Goal: Information Seeking & Learning: Learn about a topic

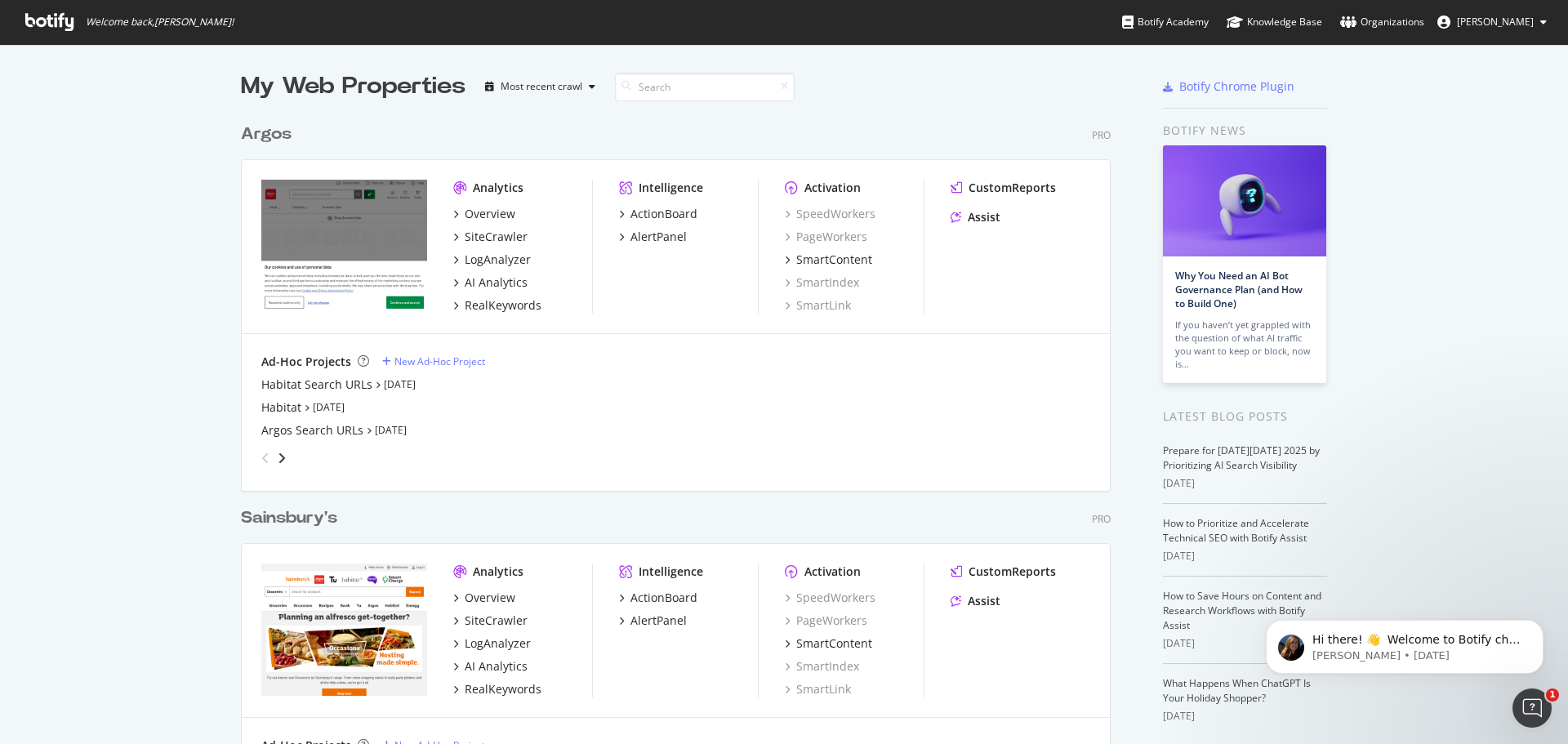
scroll to position [731, 1544]
click at [261, 132] on div "Argos" at bounding box center [266, 134] width 51 height 24
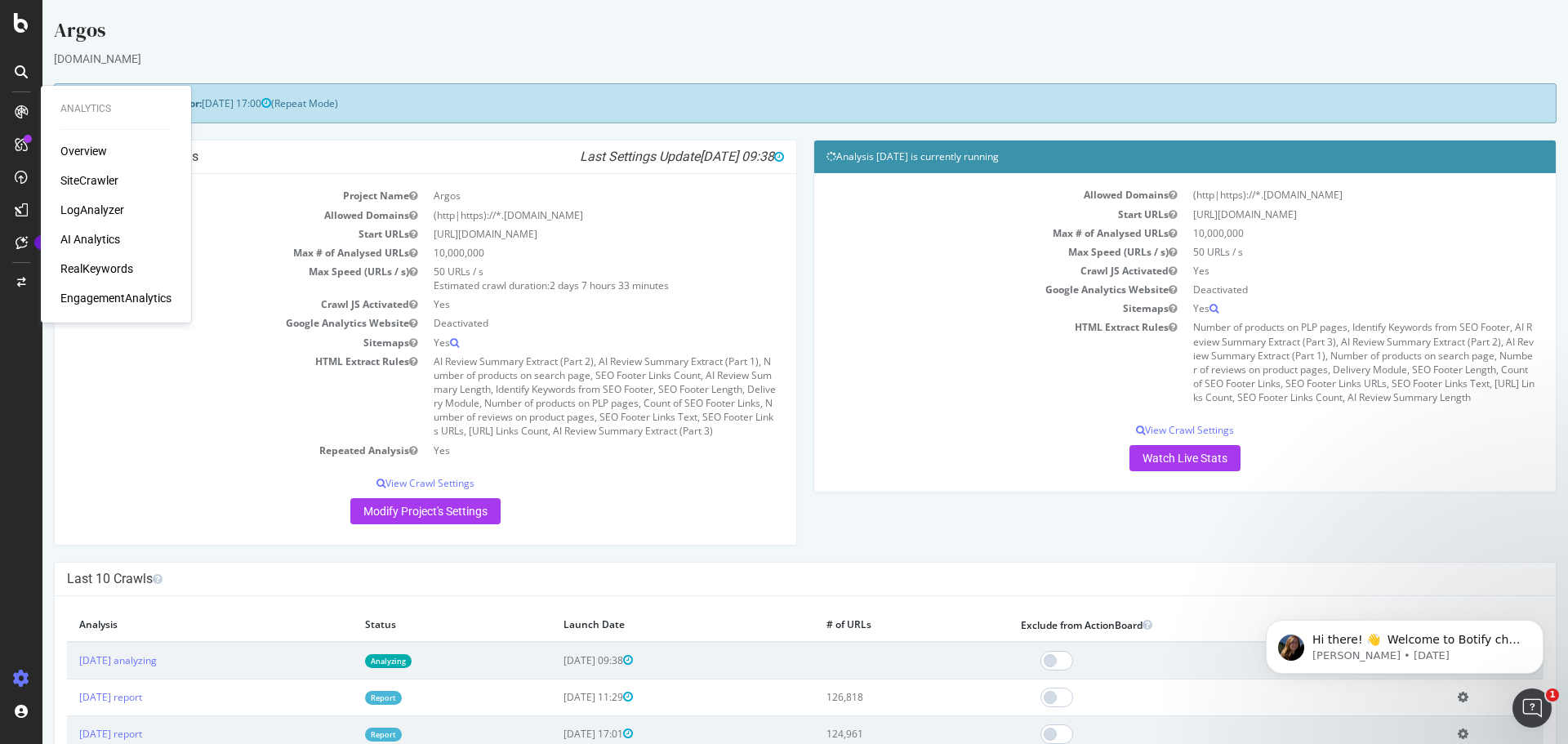
click at [87, 299] on div "EngagementAnalytics" at bounding box center [116, 298] width 111 height 16
